Goal: Find contact information: Find contact information

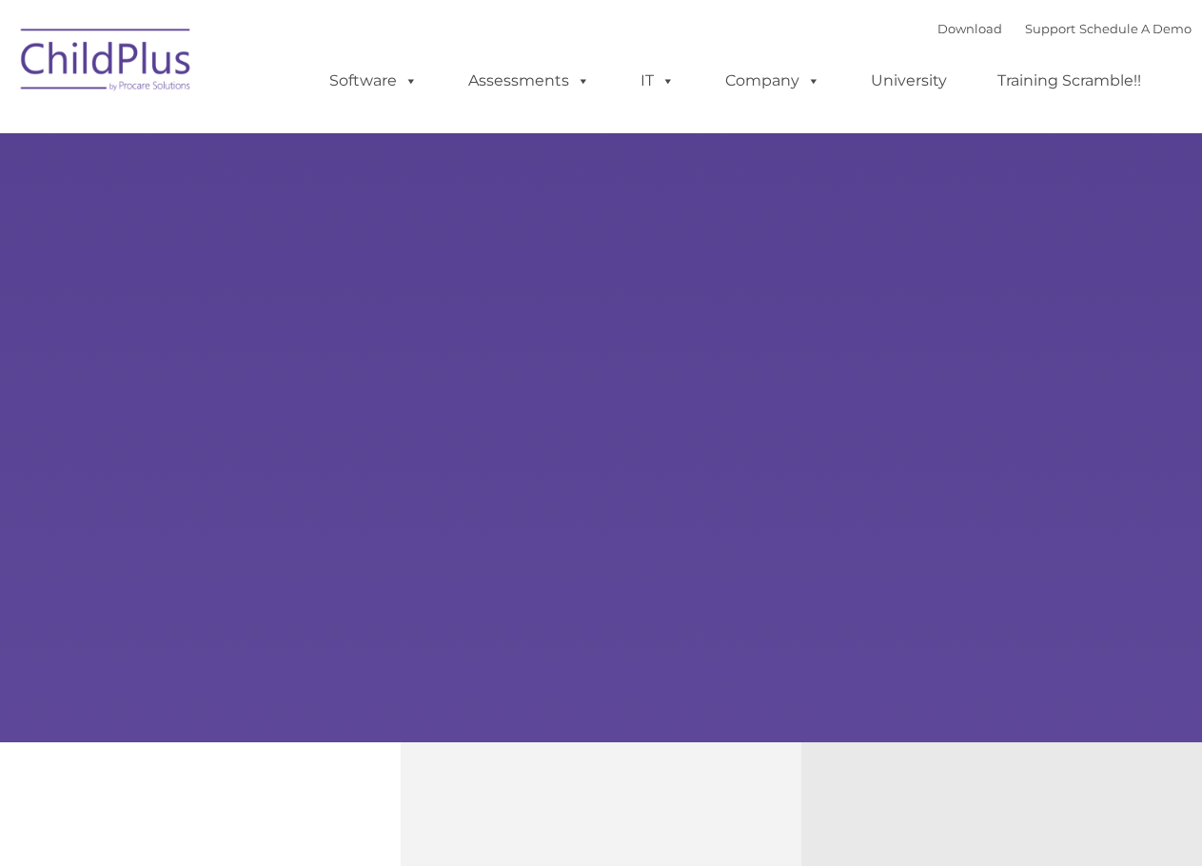
type input ""
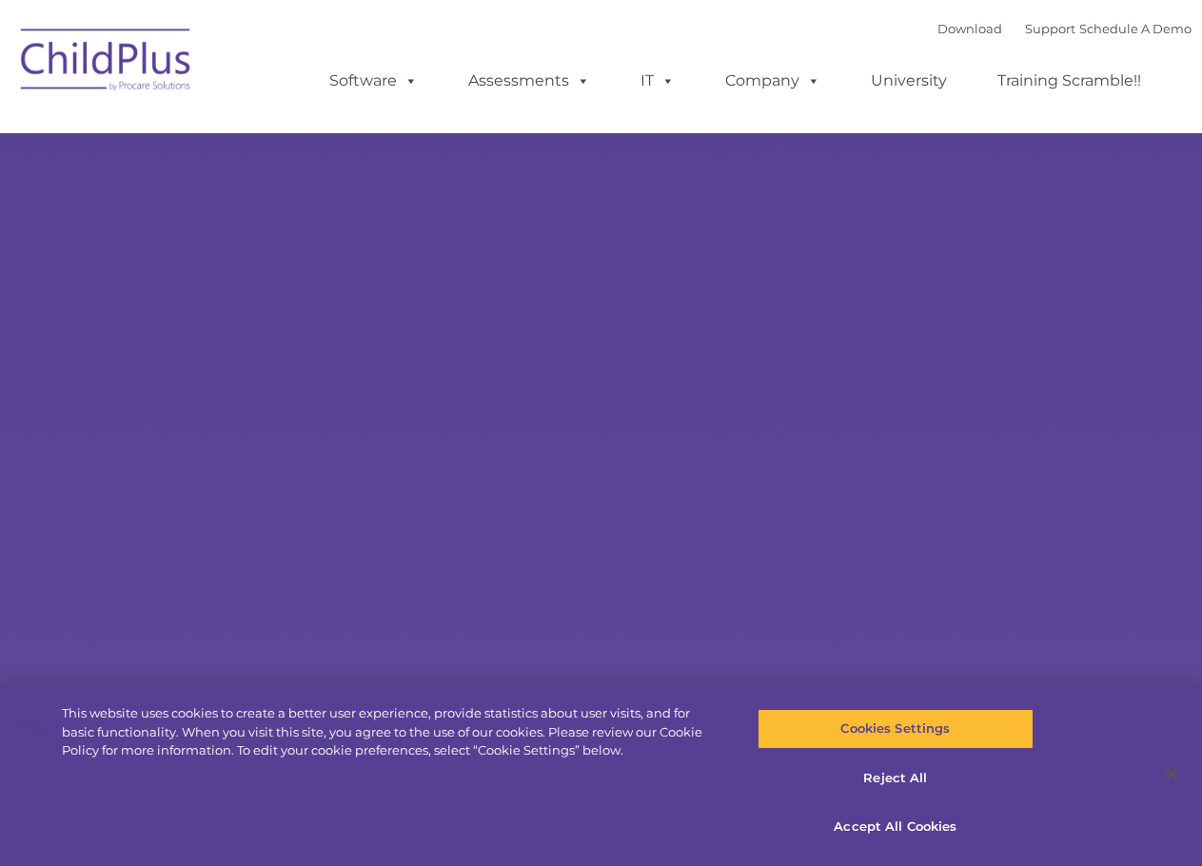
select select "MEDIUM"
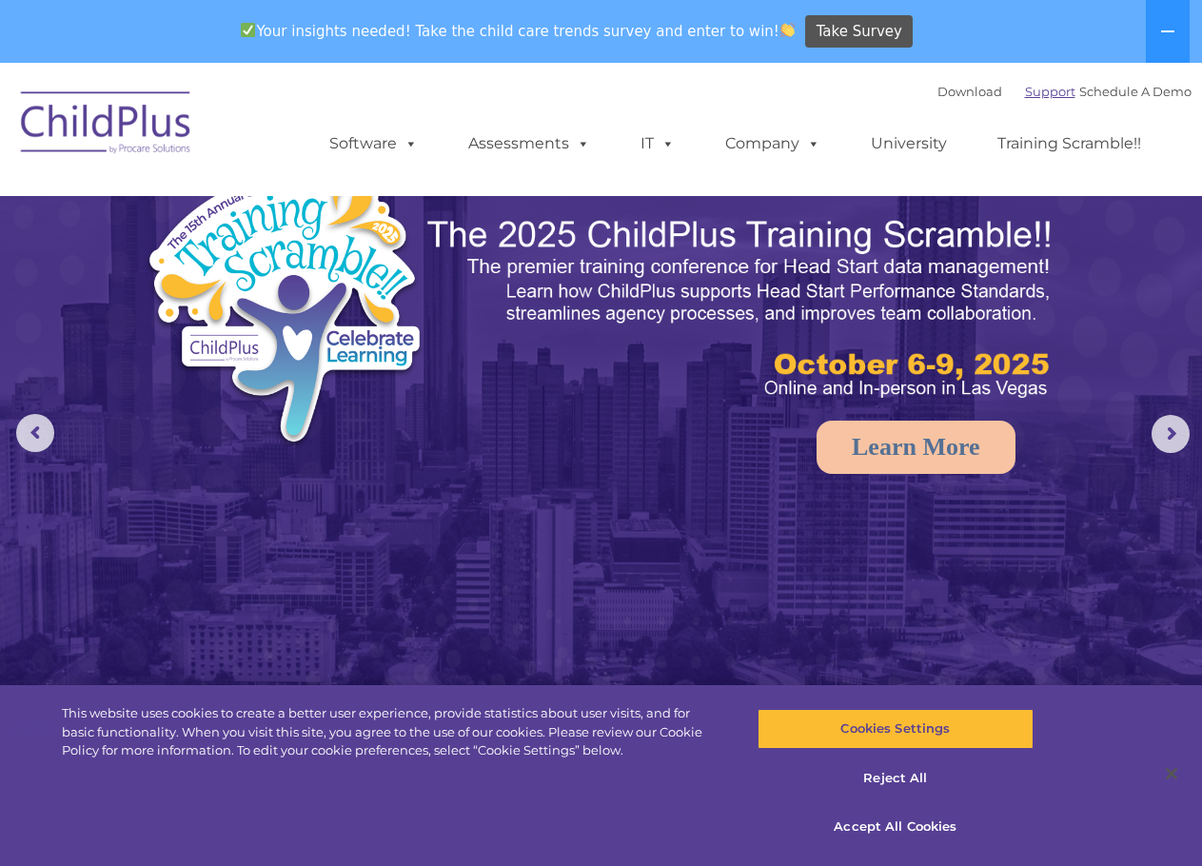
click at [1030, 91] on link "Support" at bounding box center [1050, 91] width 50 height 15
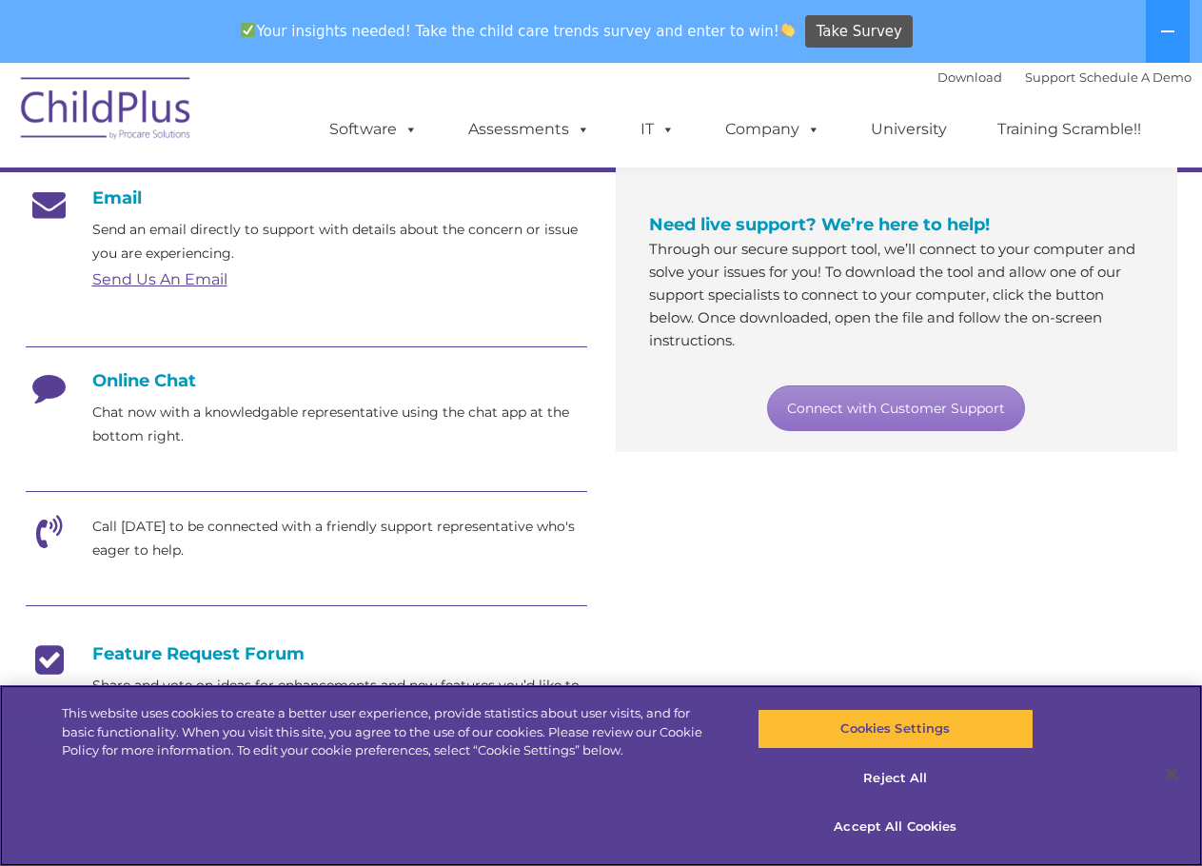
scroll to position [333, 0]
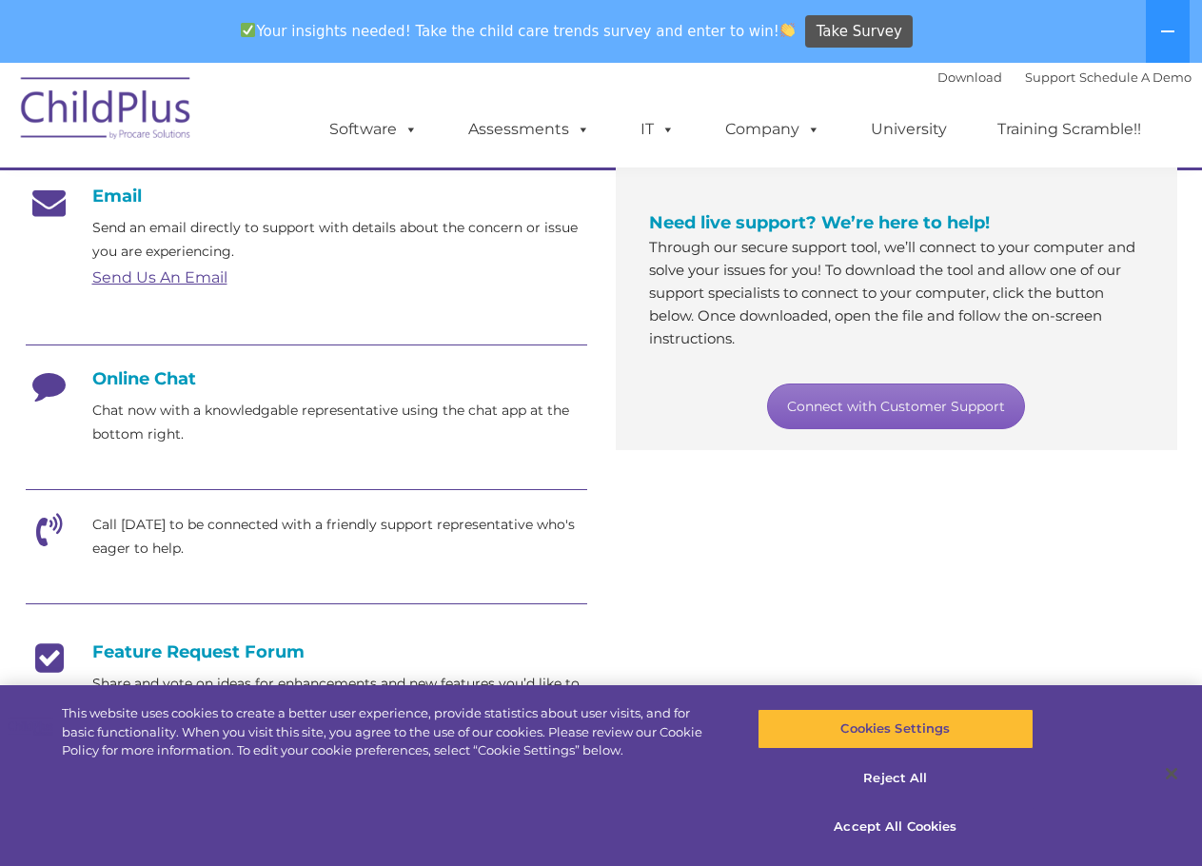
click at [895, 401] on link "Connect with Customer Support" at bounding box center [896, 406] width 258 height 46
click at [206, 280] on link "Send Us An Email" at bounding box center [159, 277] width 135 height 18
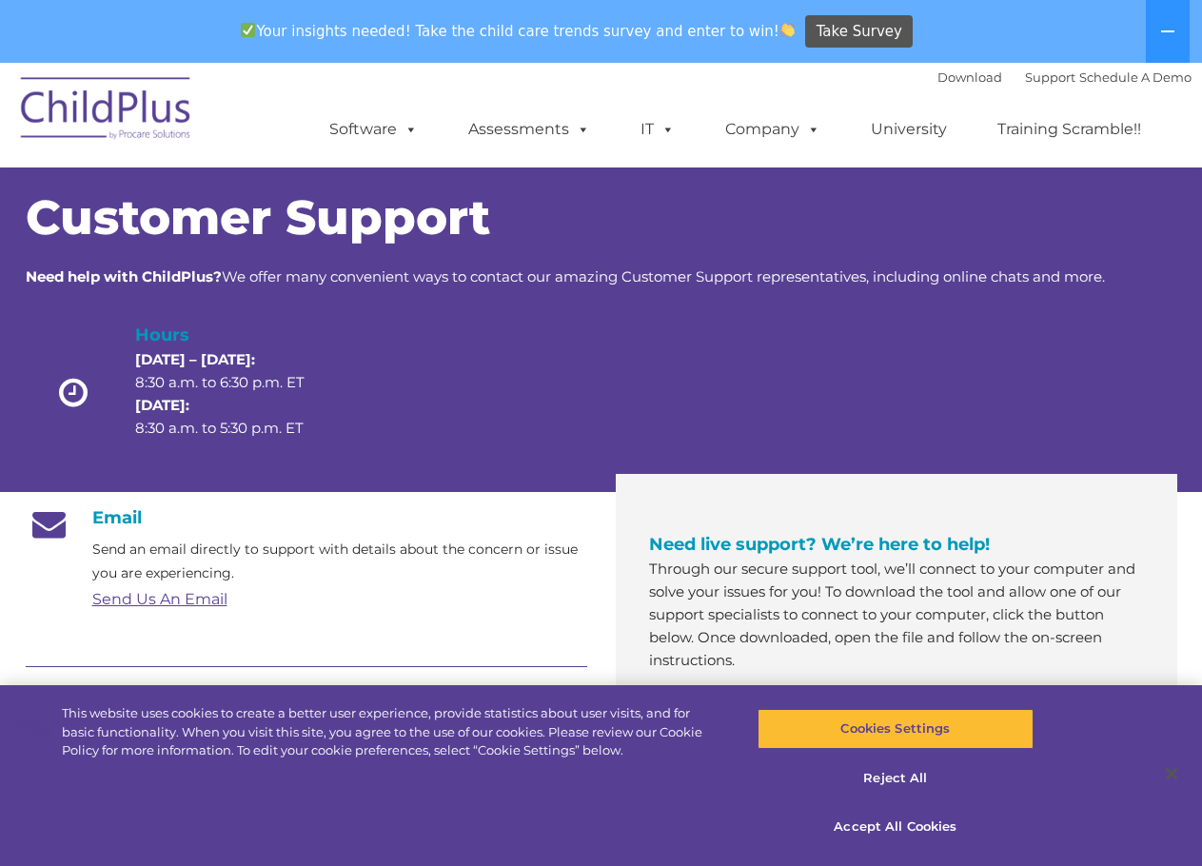
scroll to position [0, 0]
